Goal: Transaction & Acquisition: Subscribe to service/newsletter

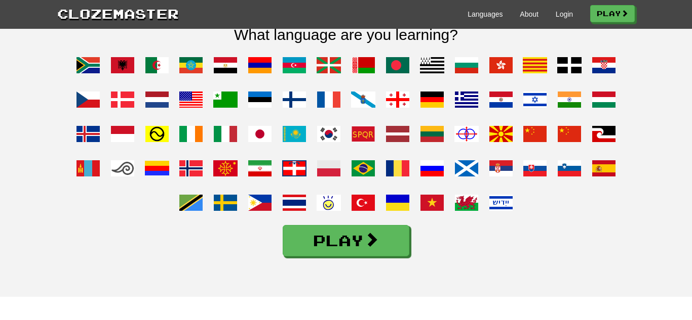
scroll to position [826, 0]
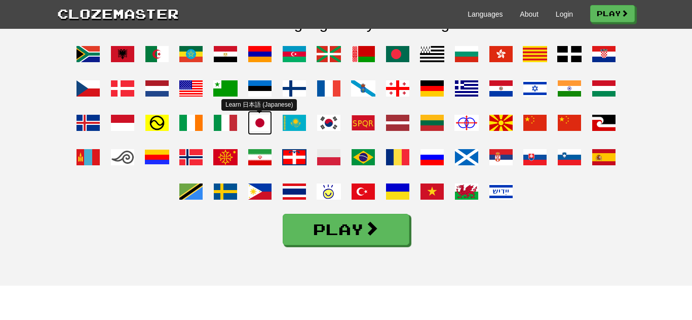
click at [260, 134] on span at bounding box center [260, 123] width 24 height 24
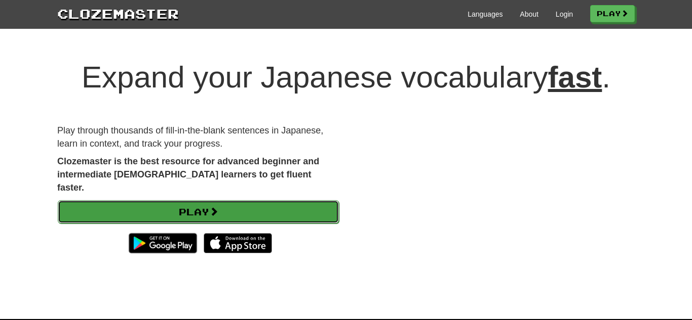
click at [314, 201] on link "Play" at bounding box center [198, 211] width 281 height 23
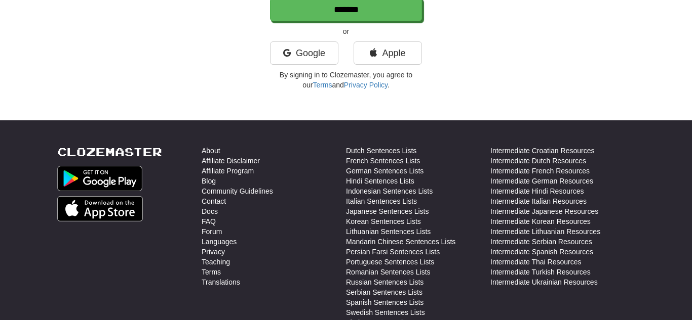
scroll to position [294, 0]
